Goal: Download file/media

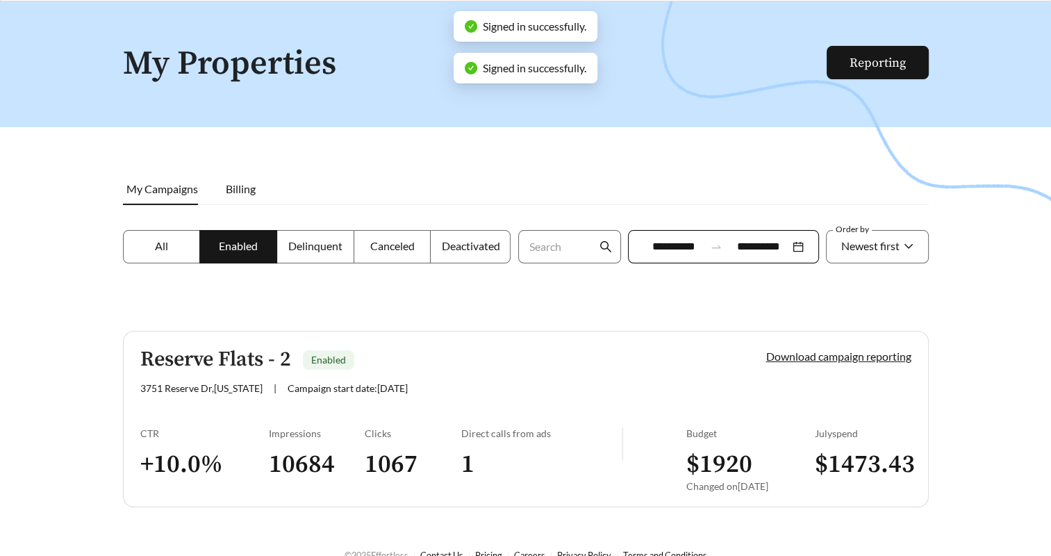
scroll to position [66, 0]
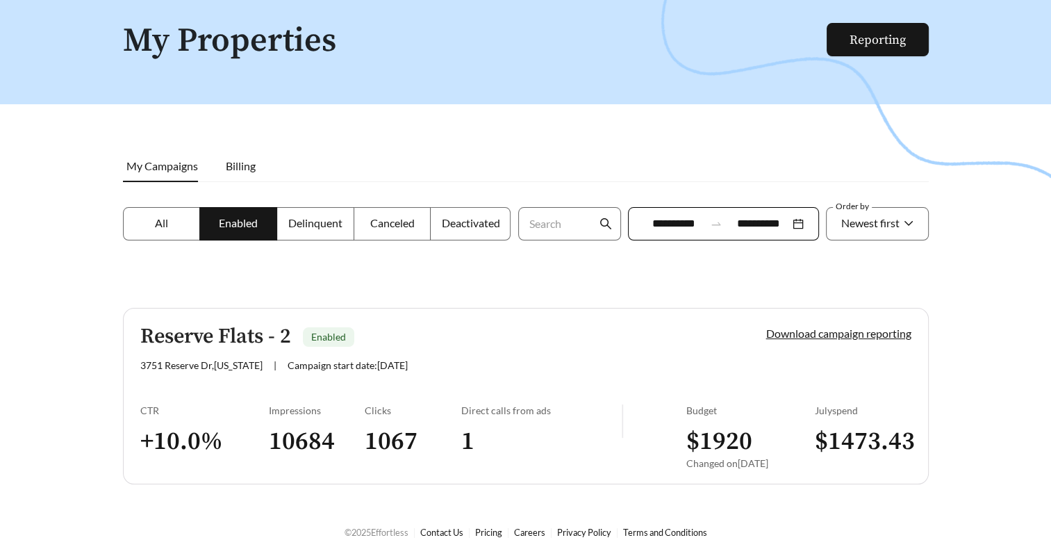
click at [1016, 333] on div at bounding box center [525, 256] width 1051 height 556
click at [843, 332] on link "Download campaign reporting" at bounding box center [838, 333] width 145 height 13
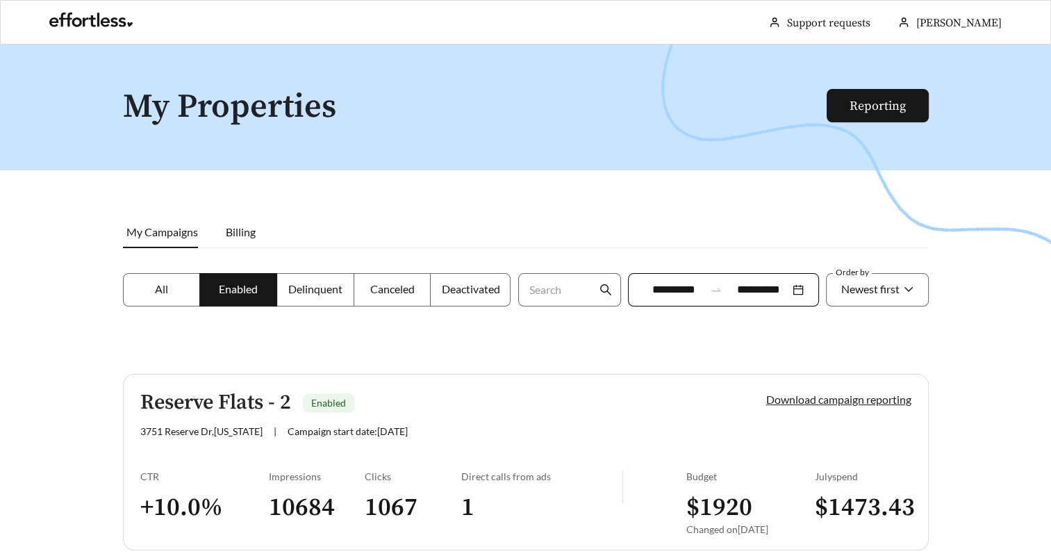
click at [811, 402] on link "Download campaign reporting" at bounding box center [838, 399] width 145 height 13
click at [791, 398] on link "Download campaign reporting" at bounding box center [838, 399] width 145 height 13
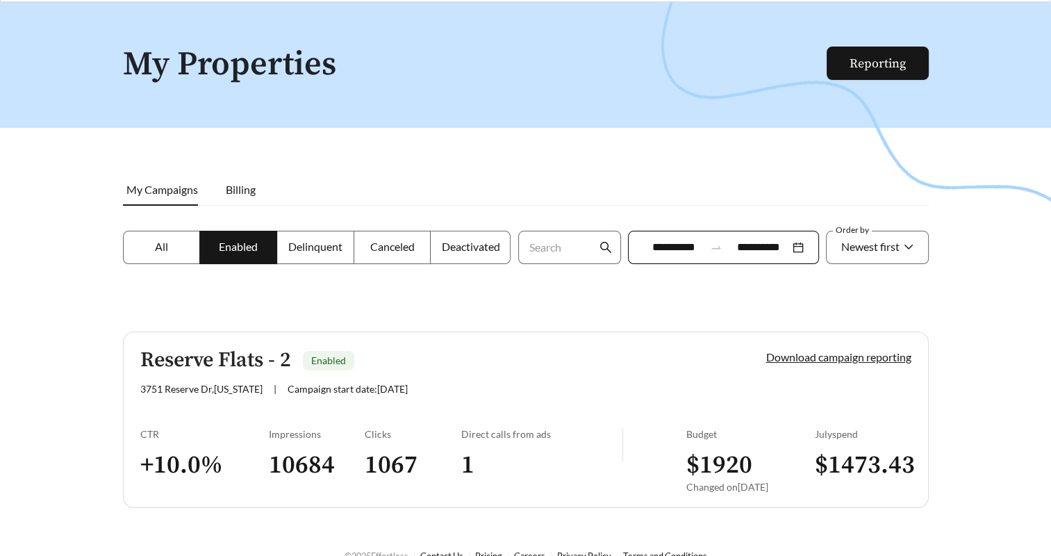
scroll to position [66, 0]
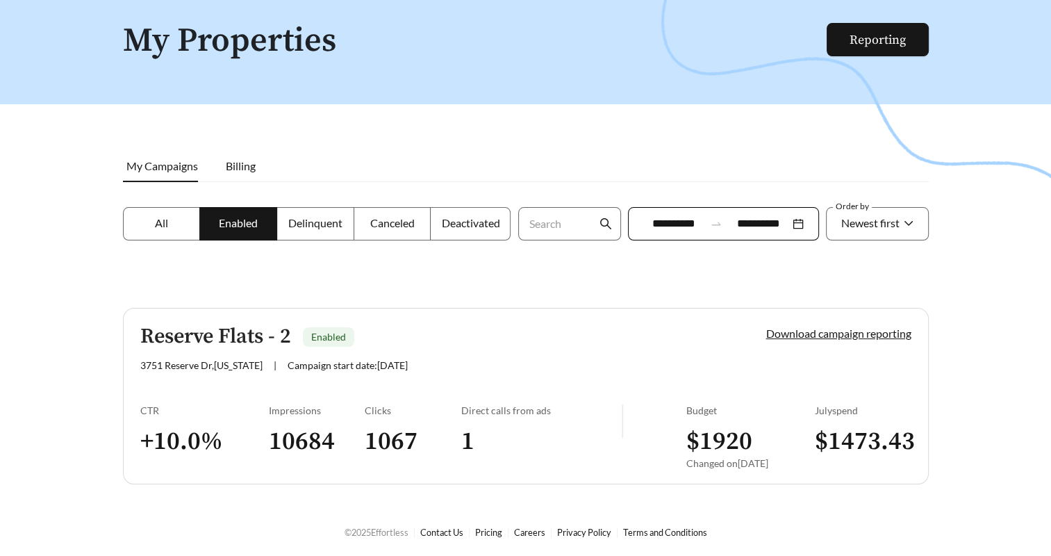
click at [798, 325] on div "Download campaign reporting" at bounding box center [814, 348] width 193 height 46
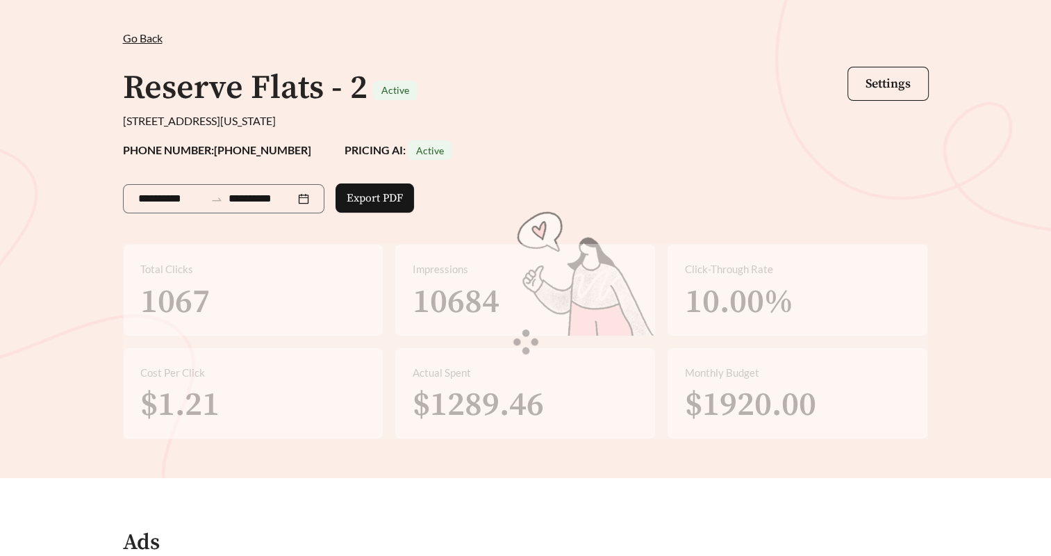
scroll to position [60, 0]
